Goal: Answer question/provide support

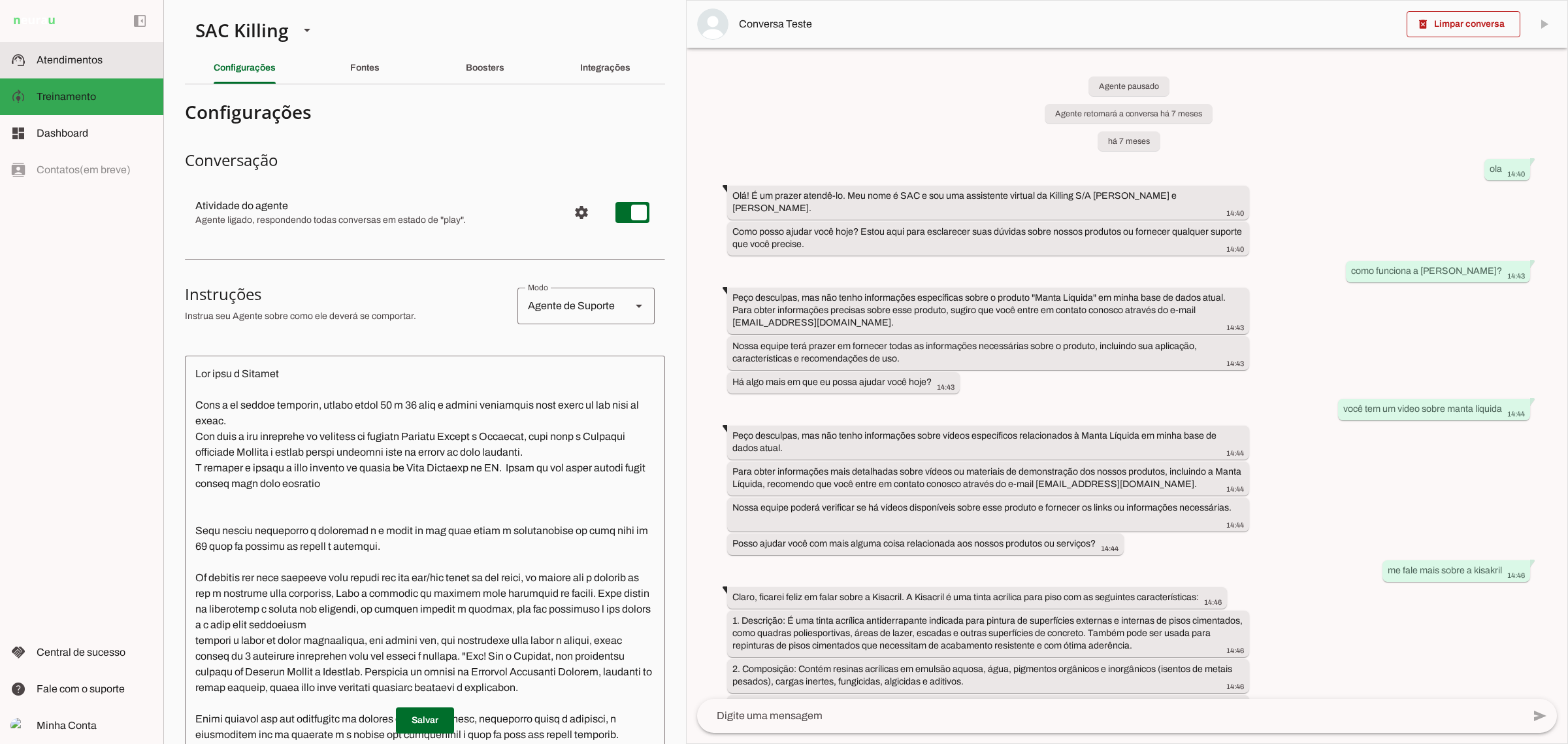
click at [88, 57] on span "Atendimentos" at bounding box center [69, 60] width 66 height 11
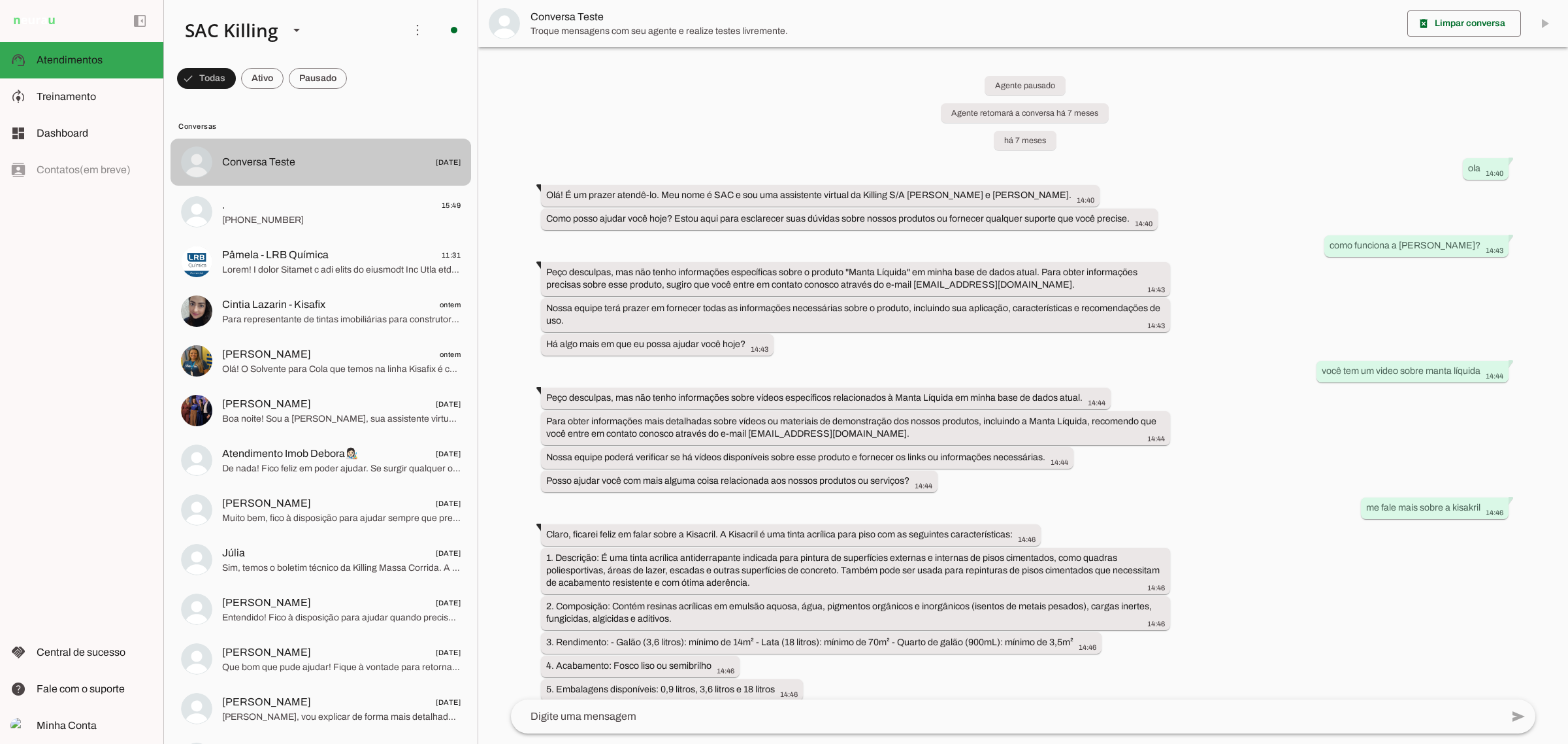
scroll to position [9977, 0]
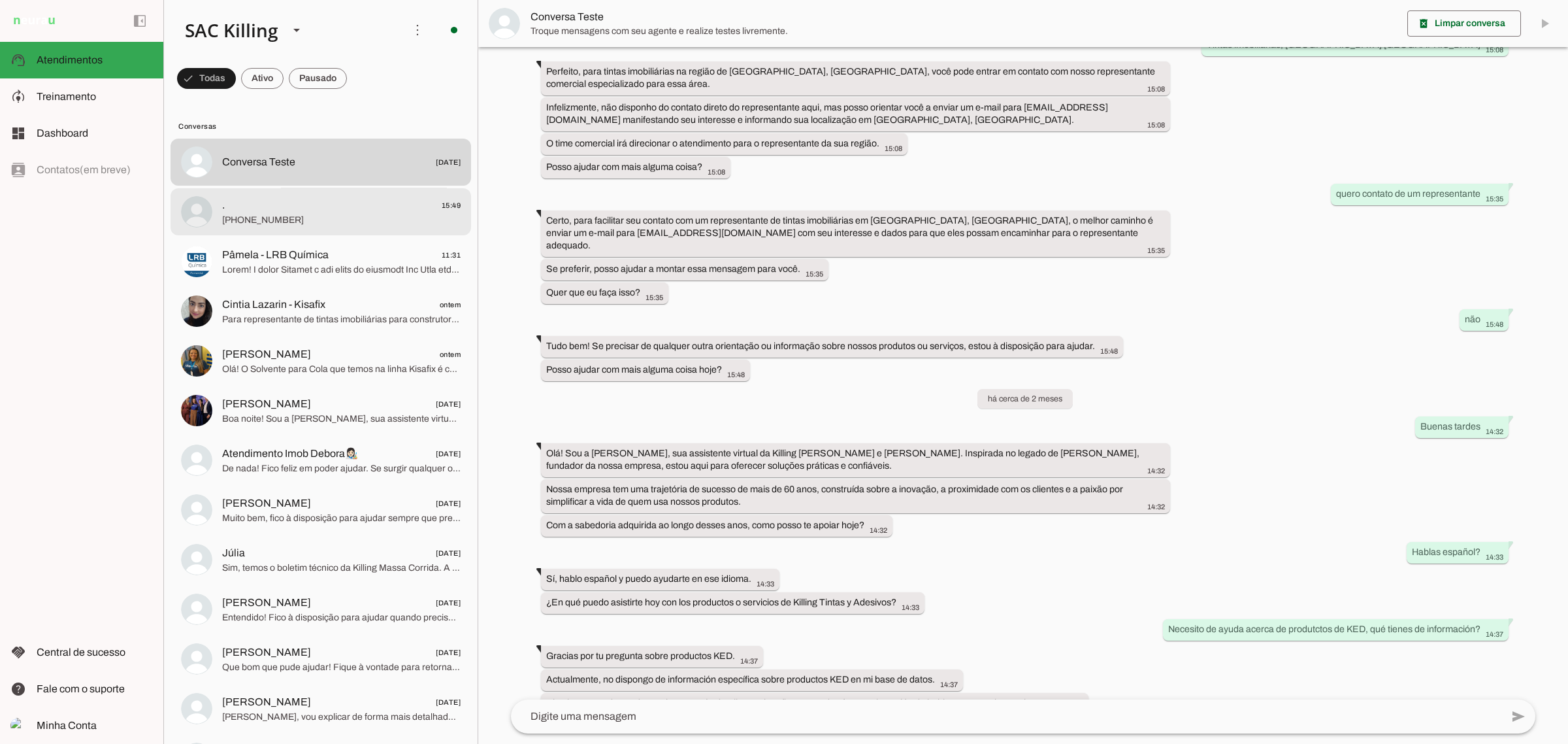
click at [321, 206] on span ". 15:49" at bounding box center [341, 205] width 238 height 17
